Goal: Transaction & Acquisition: Purchase product/service

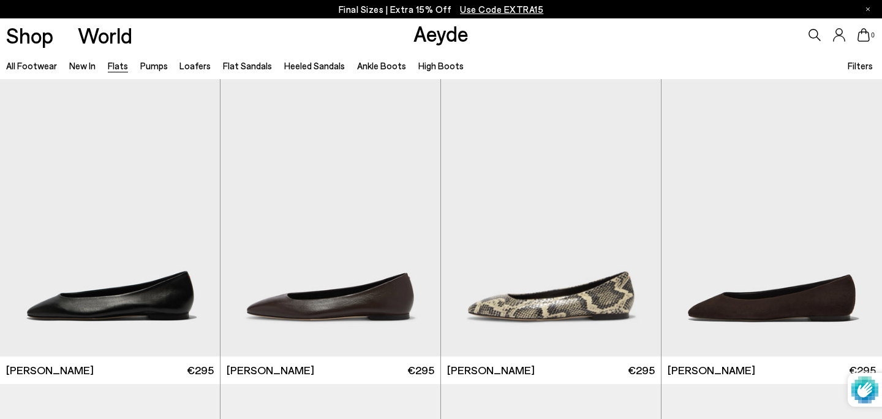
scroll to position [381, 0]
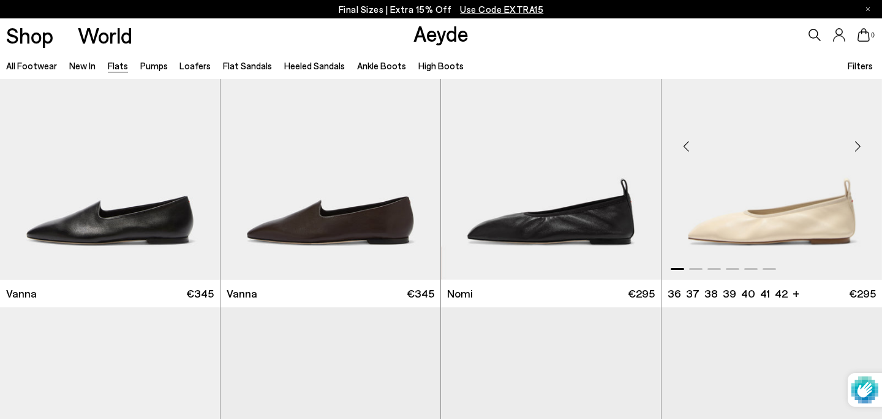
click at [705, 189] on img "1 / 6" at bounding box center [772, 141] width 221 height 276
click at [740, 200] on img "1 / 6" at bounding box center [772, 141] width 221 height 276
